Goal: Navigation & Orientation: Find specific page/section

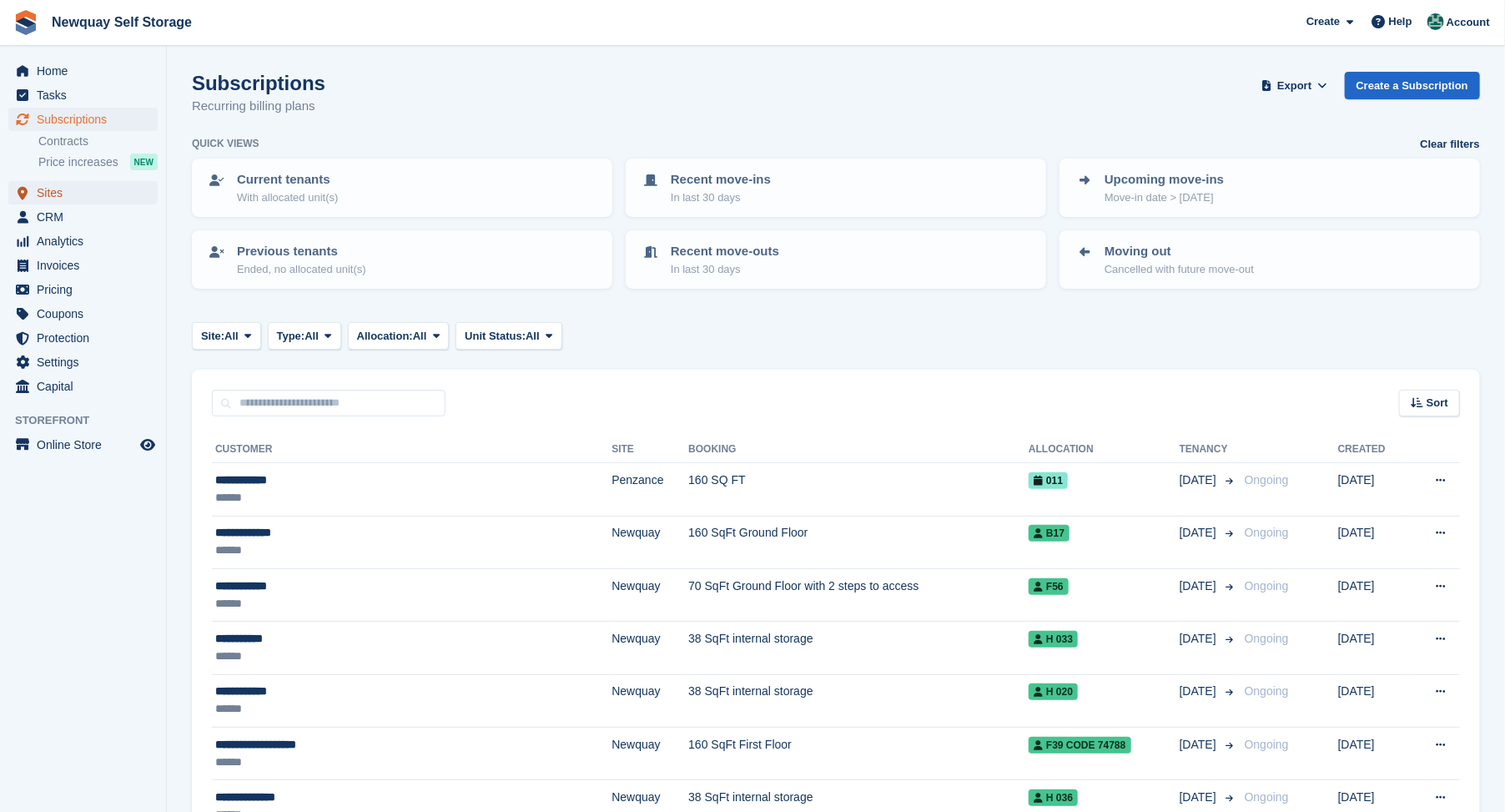
click at [46, 192] on span "Sites" at bounding box center [87, 193] width 101 height 24
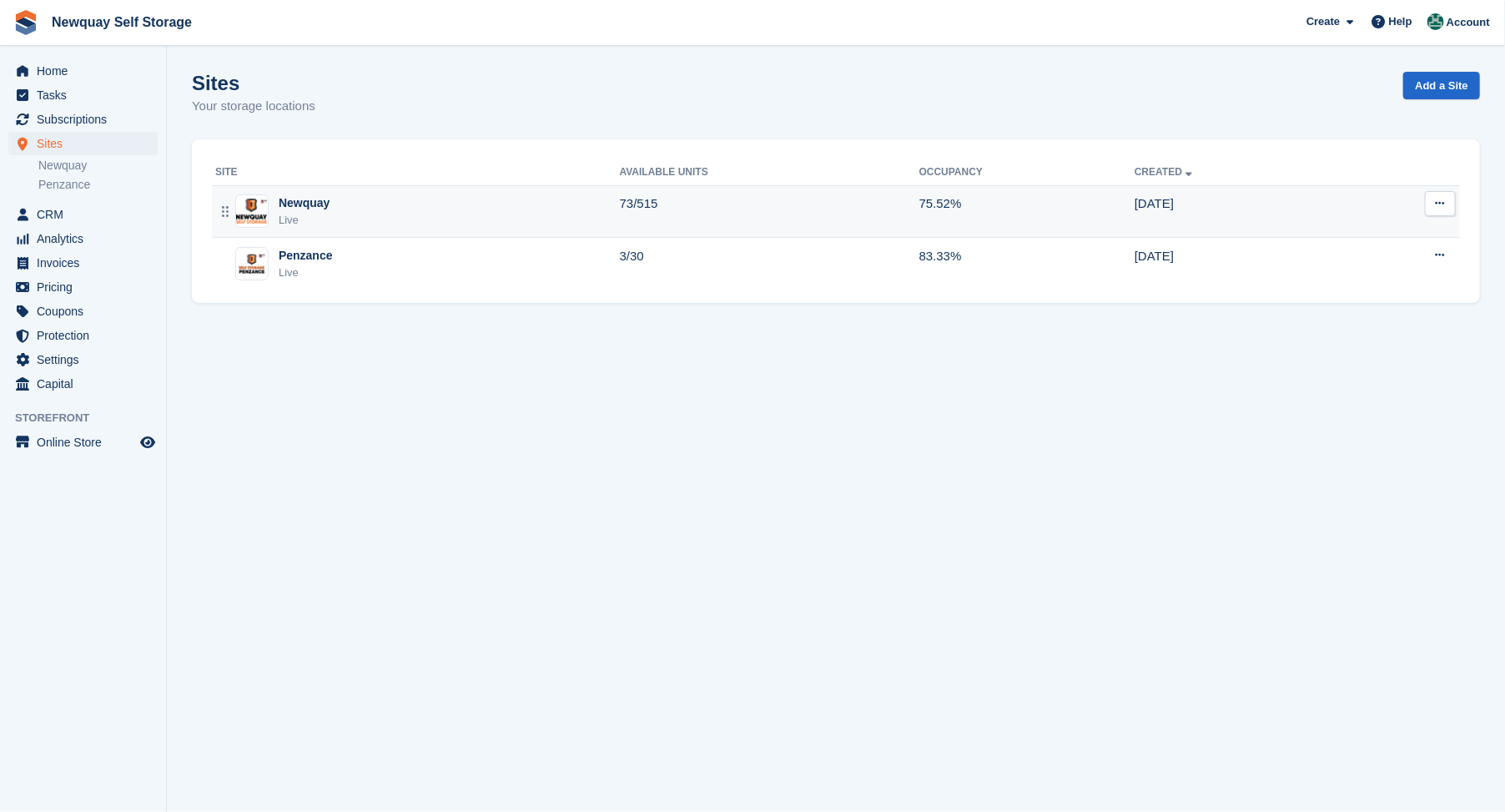
click at [287, 206] on div "Newquay" at bounding box center [305, 203] width 51 height 18
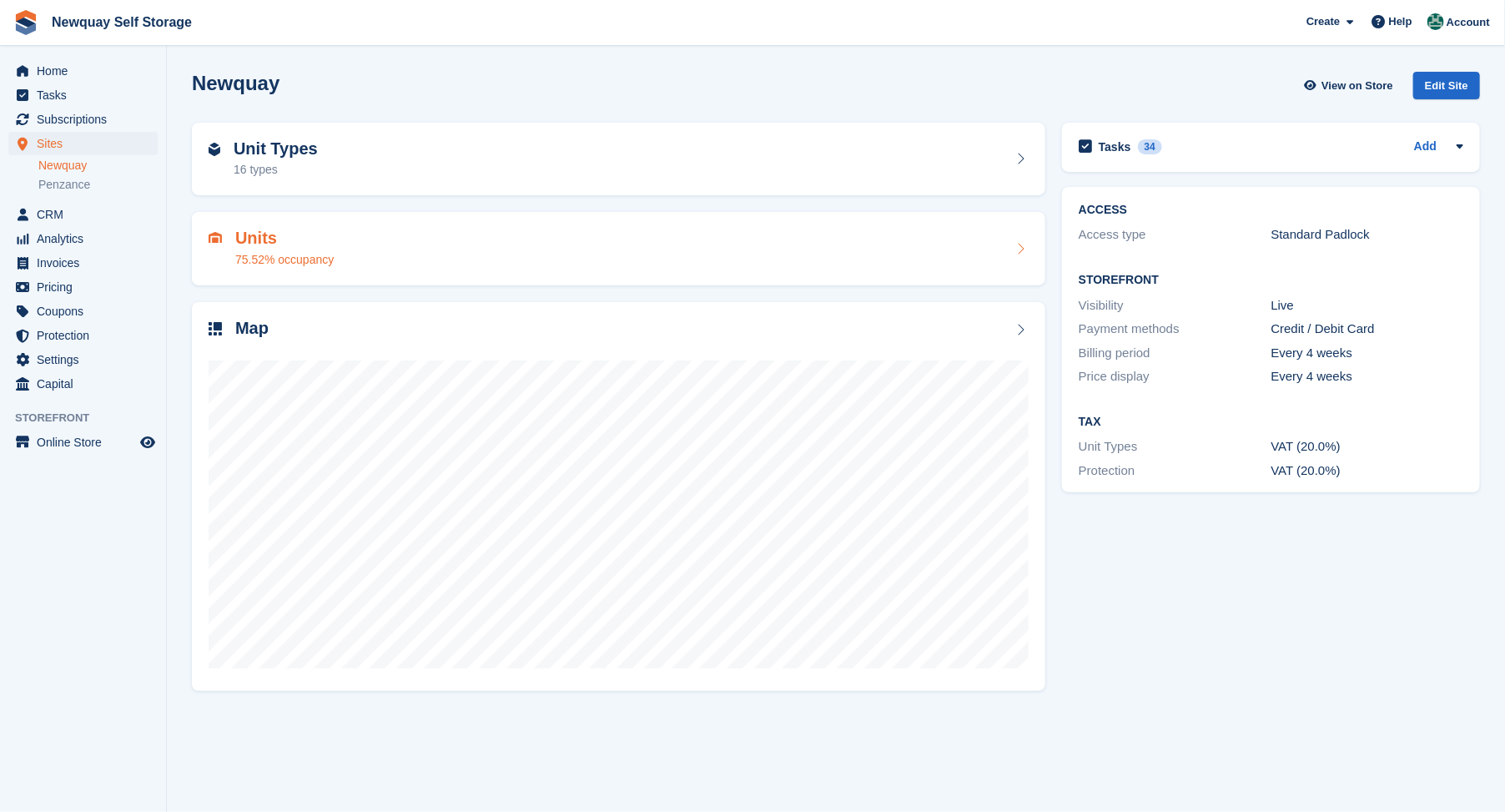
click at [248, 236] on h2 "Units" at bounding box center [285, 237] width 99 height 19
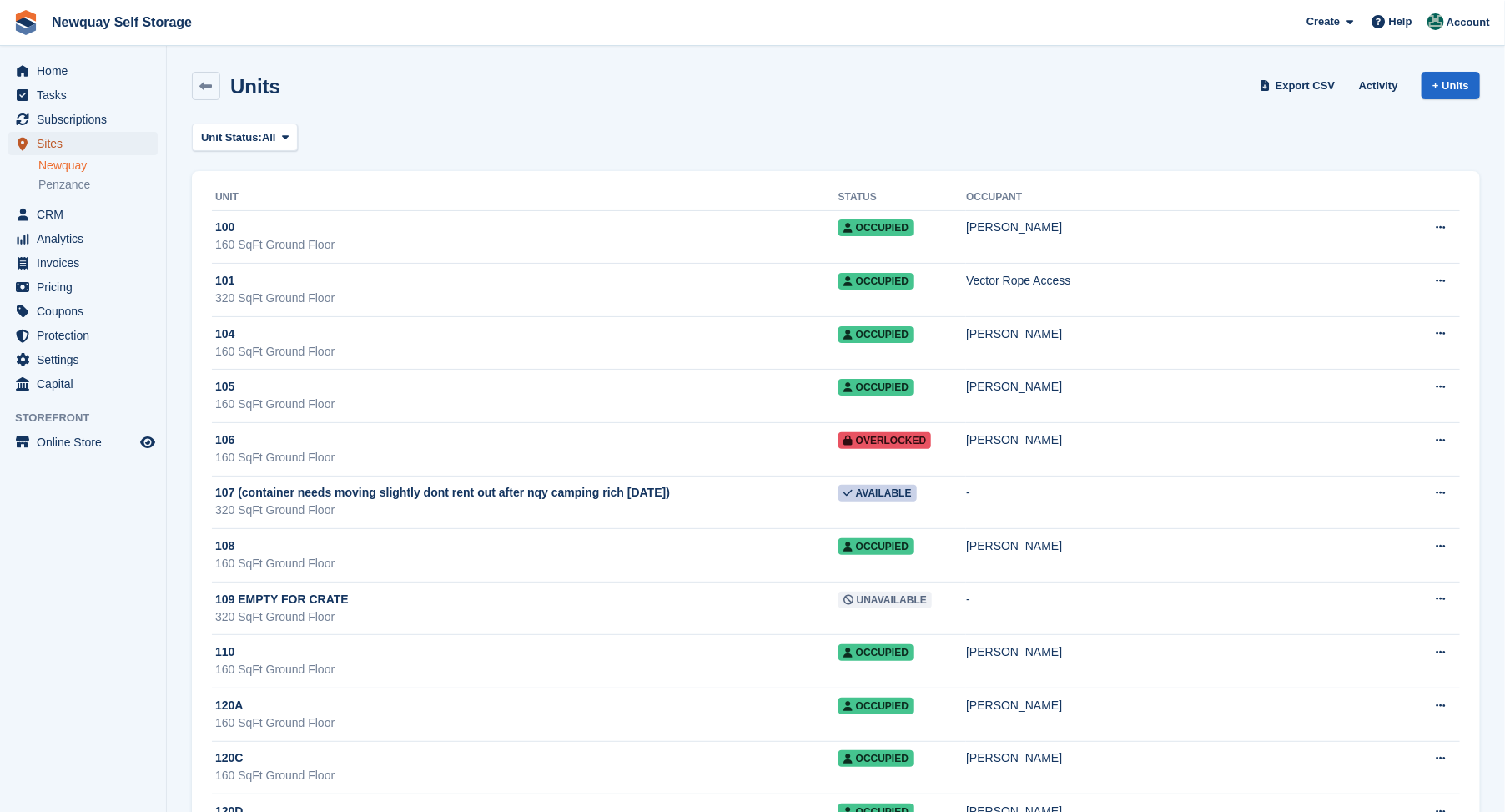
click at [51, 143] on span "Sites" at bounding box center [87, 144] width 101 height 24
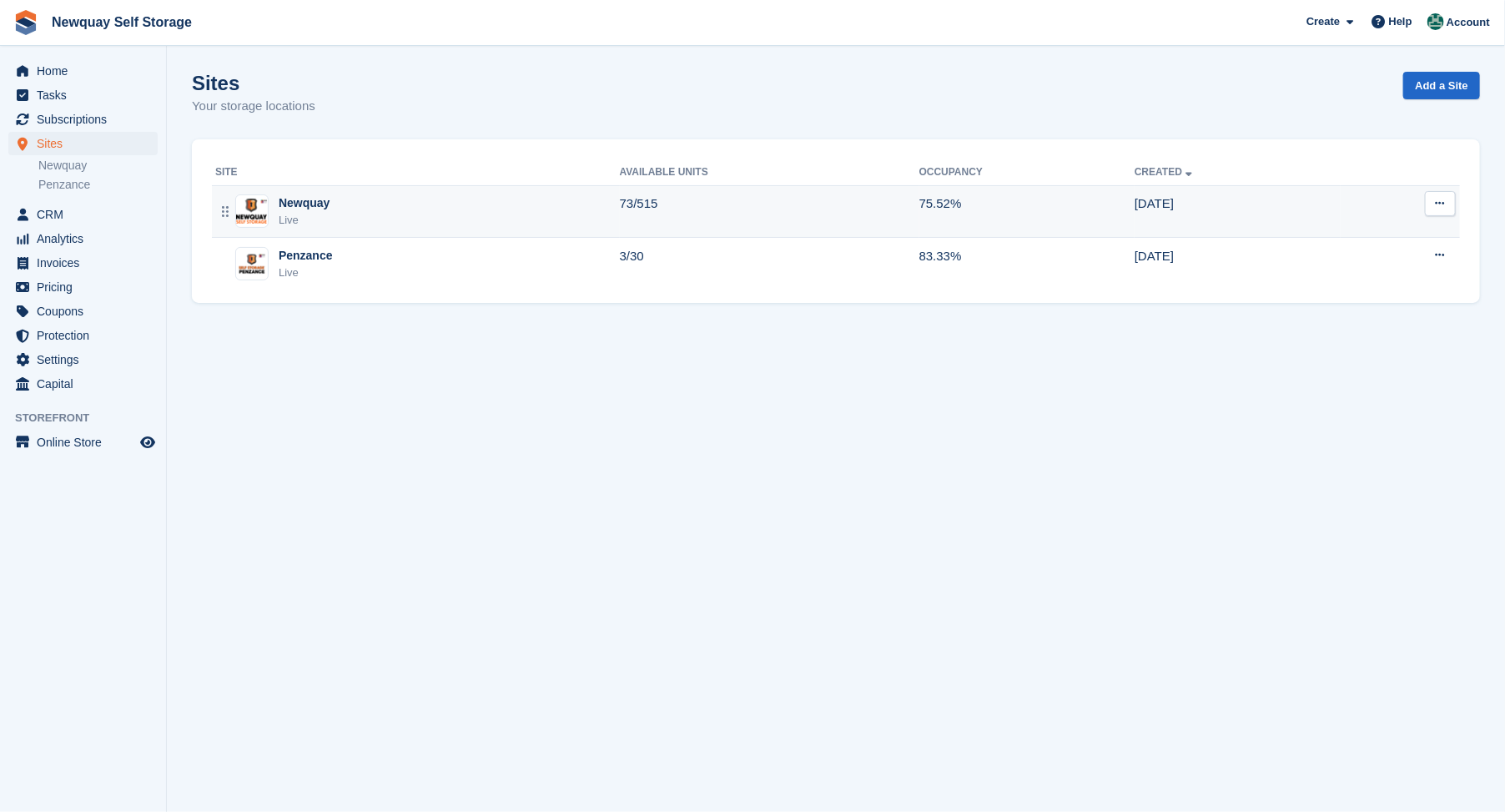
click at [311, 204] on div "Newquay" at bounding box center [305, 203] width 51 height 18
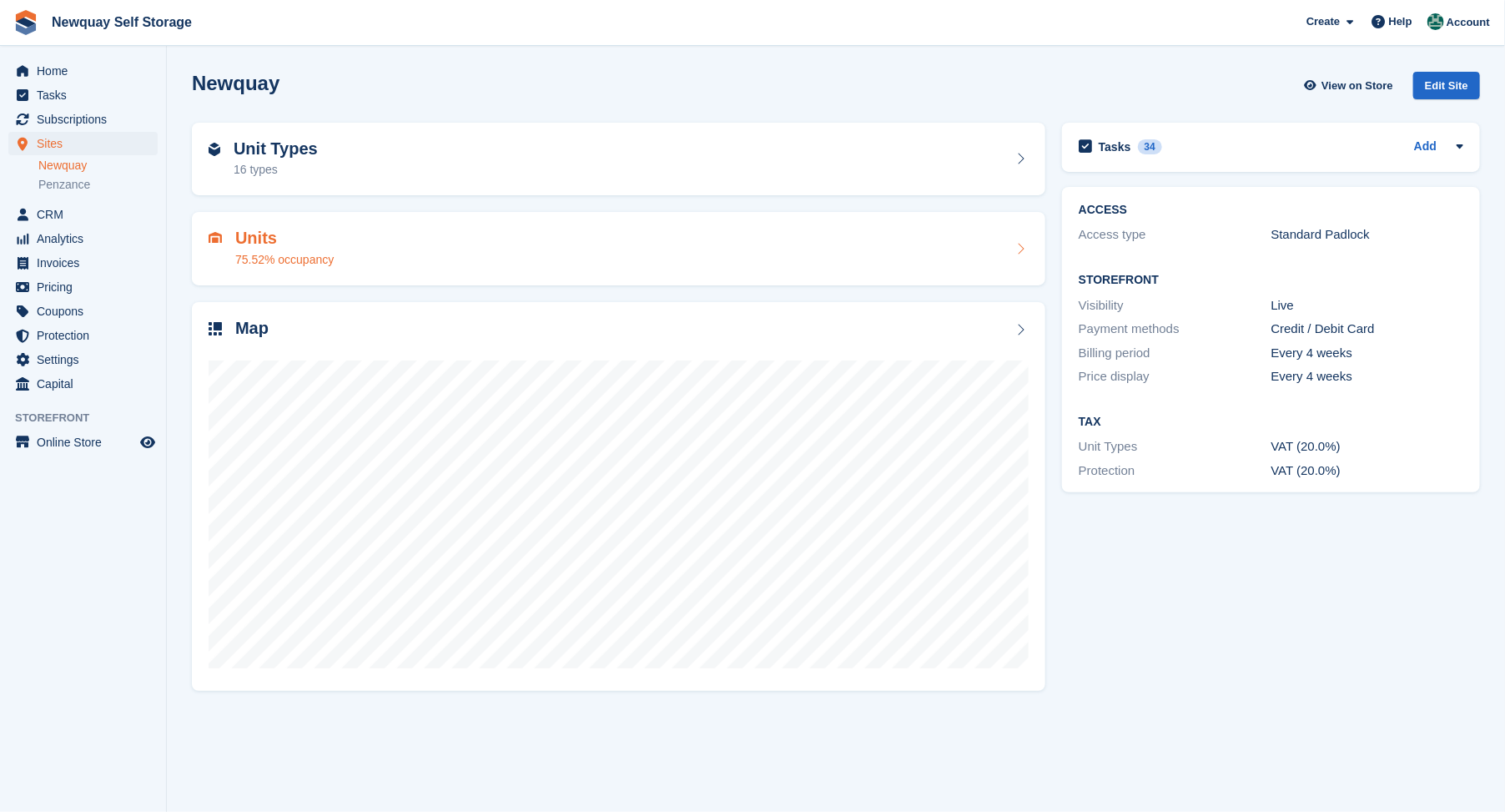
click at [264, 242] on h2 "Units" at bounding box center [285, 237] width 99 height 19
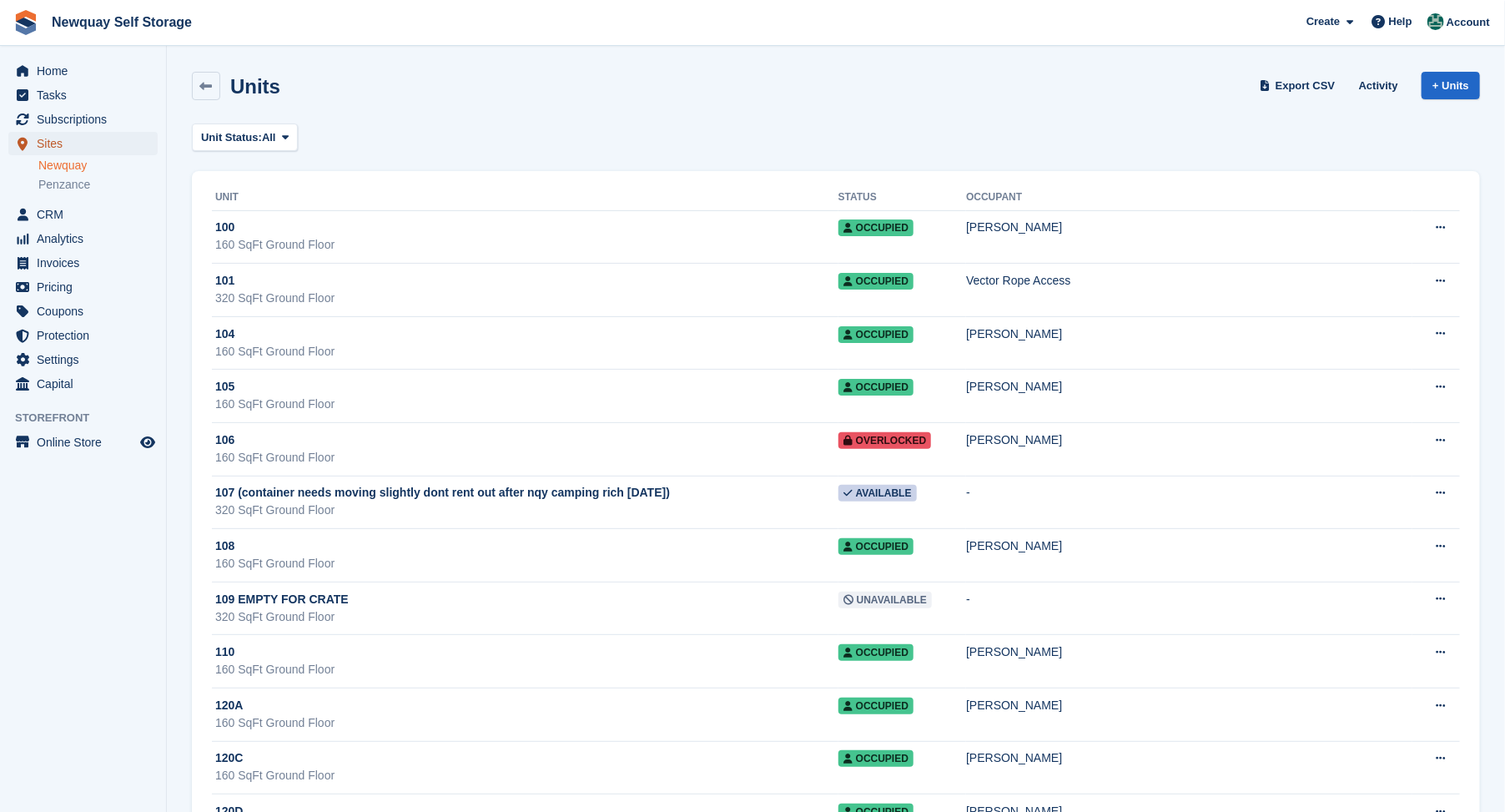
click at [46, 139] on span "Sites" at bounding box center [87, 144] width 101 height 24
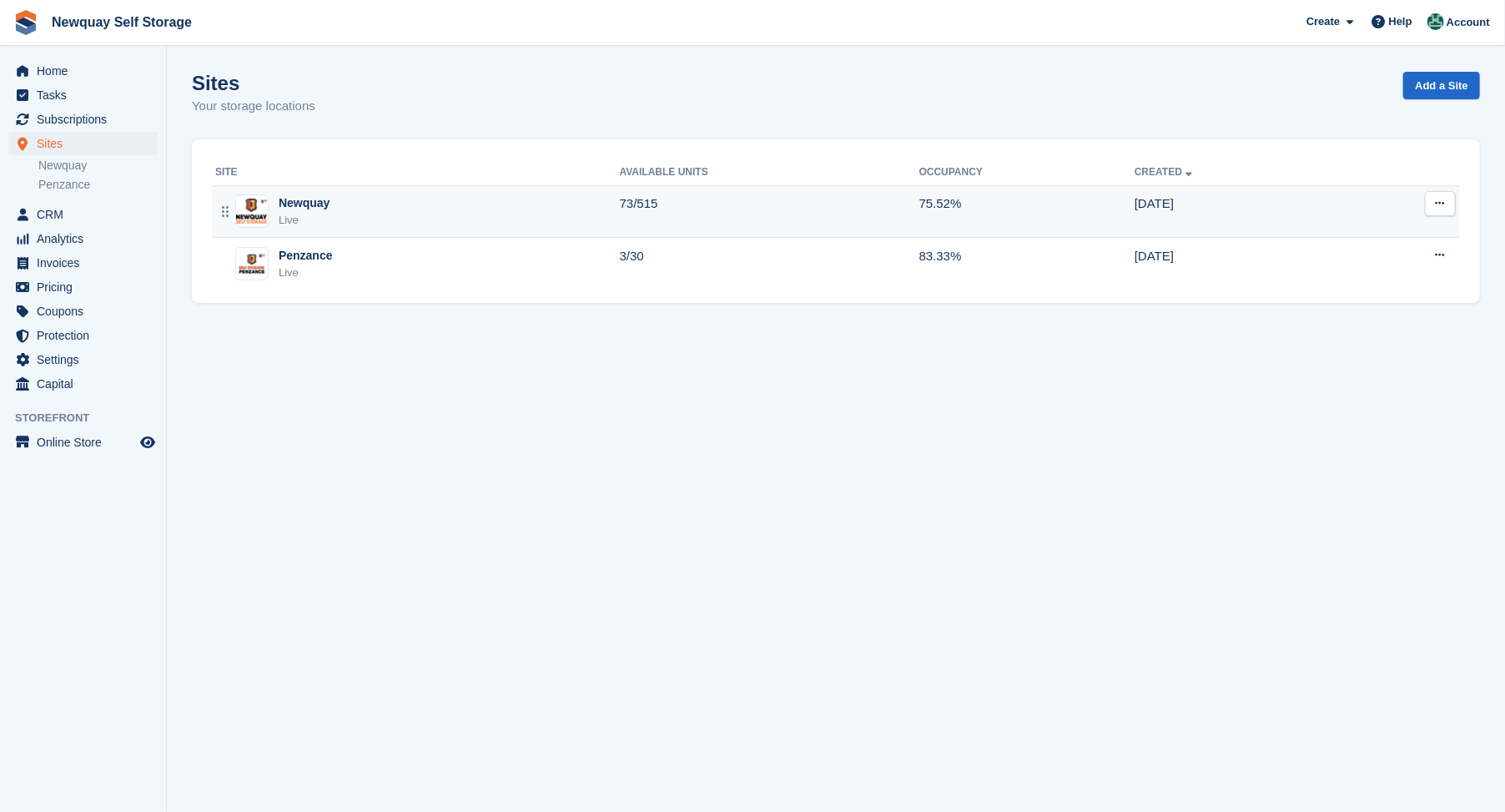
click at [280, 200] on div "Newquay" at bounding box center [305, 203] width 51 height 18
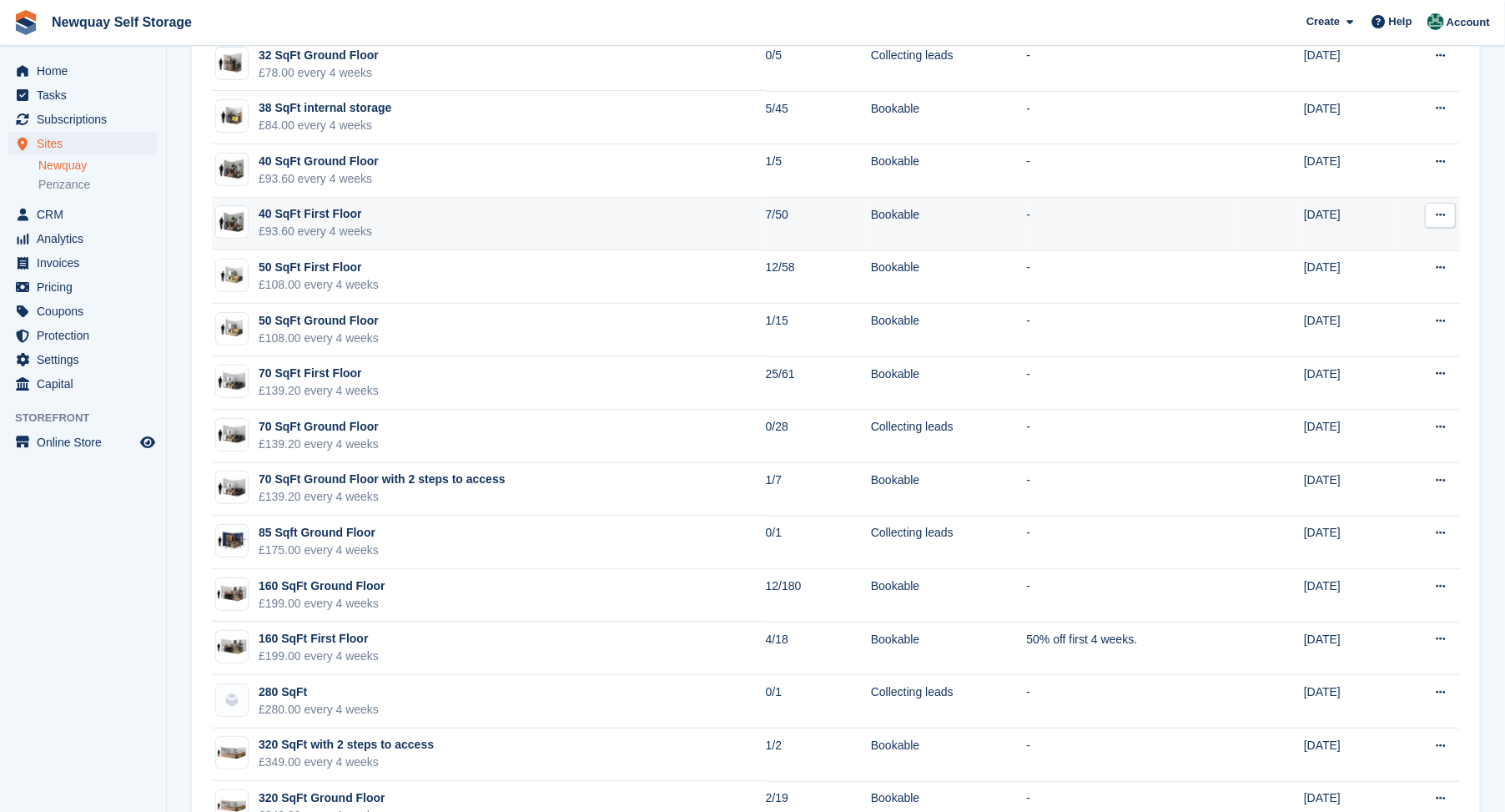
scroll to position [245, 0]
